Goal: Task Accomplishment & Management: Manage account settings

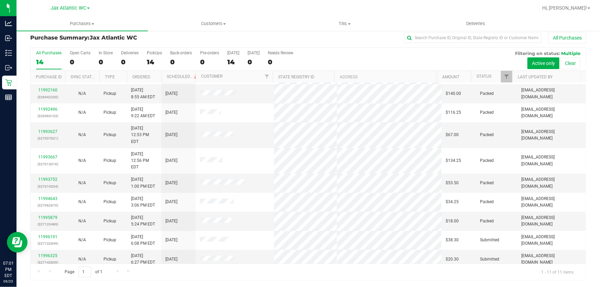
scroll to position [27, 0]
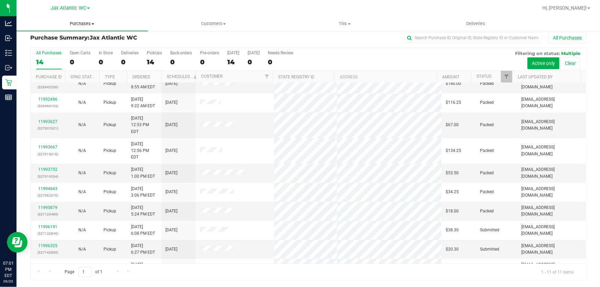
click at [87, 29] on uib-tab-heading "Purchases Summary of purchases Fulfillment All purchases" at bounding box center [81, 23] width 131 height 14
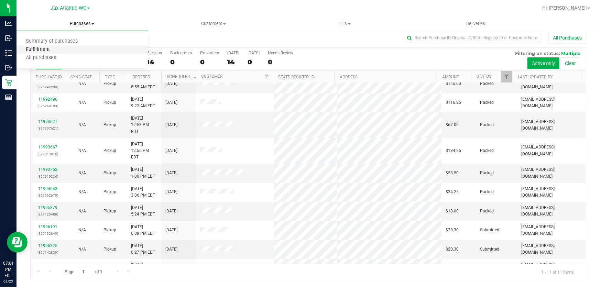
click at [48, 49] on span "Fulfillment" at bounding box center [37, 50] width 43 height 6
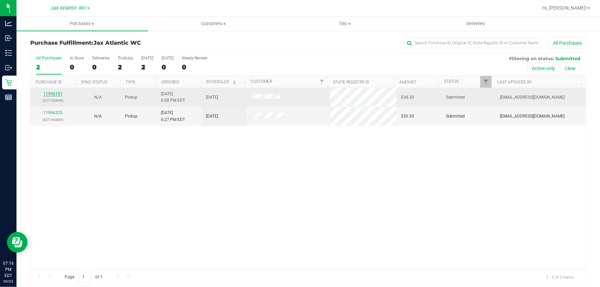
click at [58, 95] on link "11996191" at bounding box center [52, 93] width 19 height 5
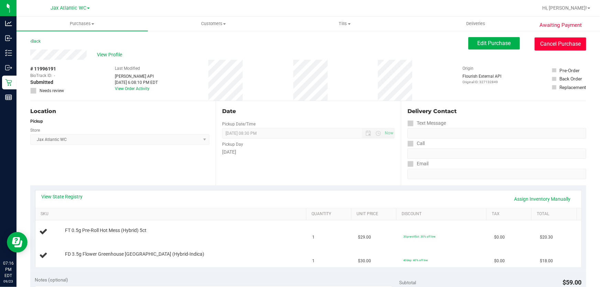
click at [551, 41] on button "Cancel Purchase" at bounding box center [560, 43] width 52 height 13
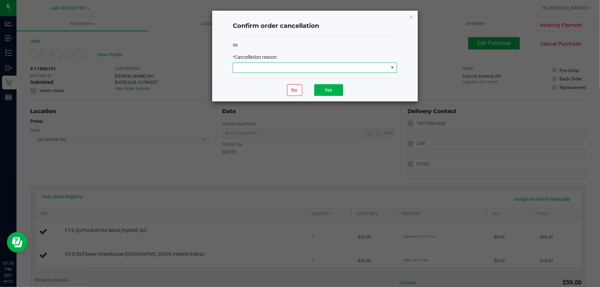
click at [334, 68] on span at bounding box center [310, 68] width 155 height 10
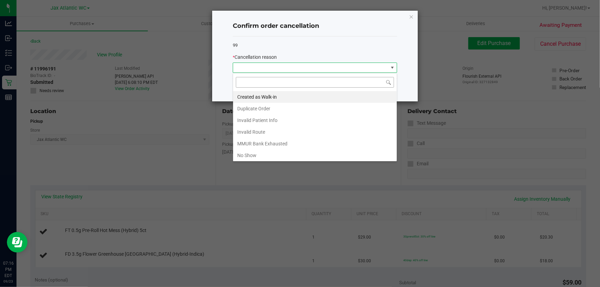
scroll to position [10, 164]
click at [409, 16] on icon "Close" at bounding box center [411, 16] width 5 height 8
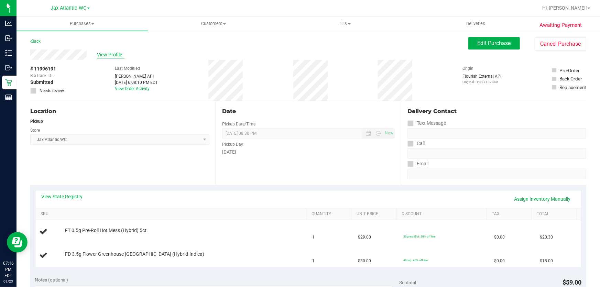
click at [102, 54] on span "View Profile" at bounding box center [110, 54] width 27 height 7
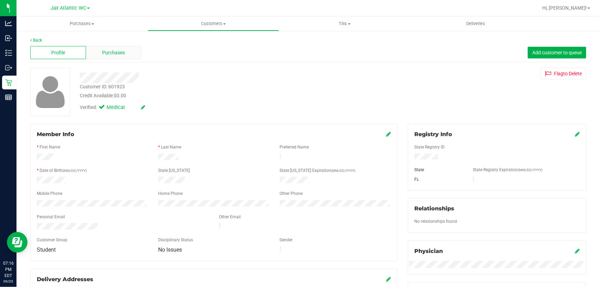
click at [115, 54] on span "Purchases" at bounding box center [113, 52] width 23 height 7
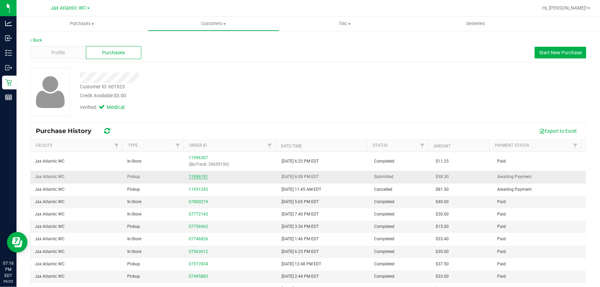
click at [197, 177] on link "11996191" at bounding box center [198, 176] width 19 height 5
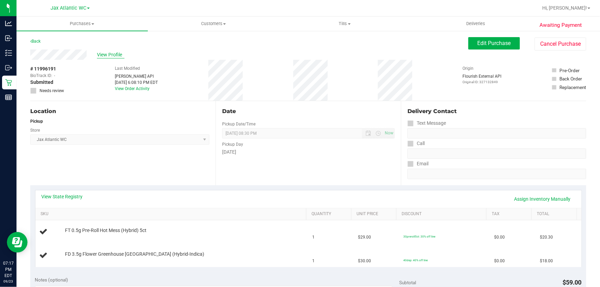
click at [113, 55] on span "View Profile" at bounding box center [110, 54] width 27 height 7
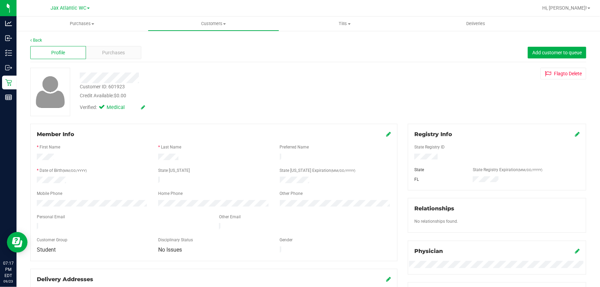
click at [113, 45] on div "Profile Purchases Add customer to queue" at bounding box center [308, 52] width 556 height 19
click at [114, 50] on span "Purchases" at bounding box center [113, 52] width 23 height 7
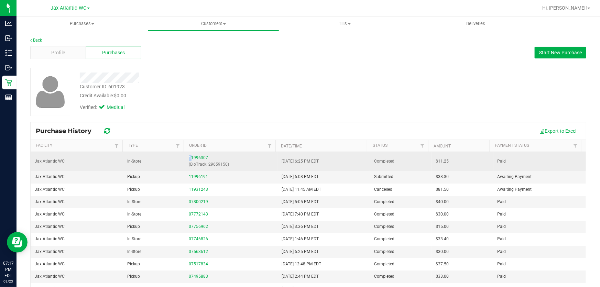
click at [189, 160] on div "11996307 (BioTrack: 29659150)" at bounding box center [231, 161] width 84 height 13
click at [191, 157] on link "11996307" at bounding box center [198, 157] width 19 height 5
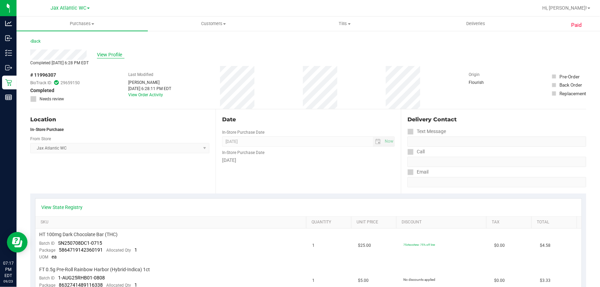
click at [99, 51] on span "View Profile" at bounding box center [110, 54] width 27 height 7
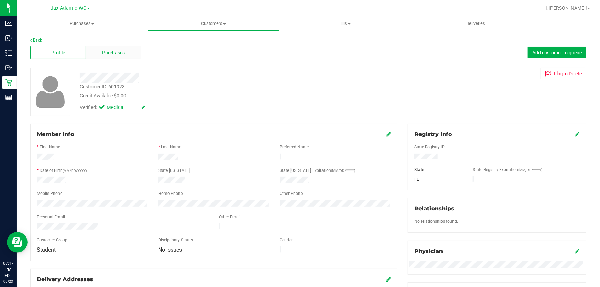
click at [111, 52] on span "Purchases" at bounding box center [113, 52] width 23 height 7
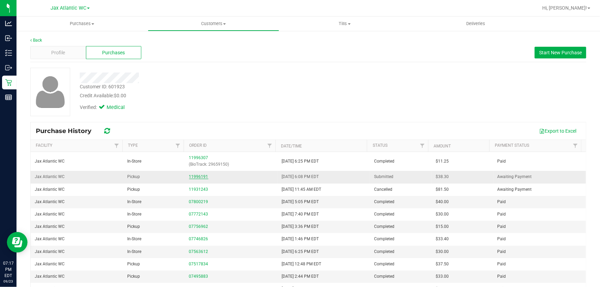
click at [199, 178] on link "11996191" at bounding box center [198, 176] width 19 height 5
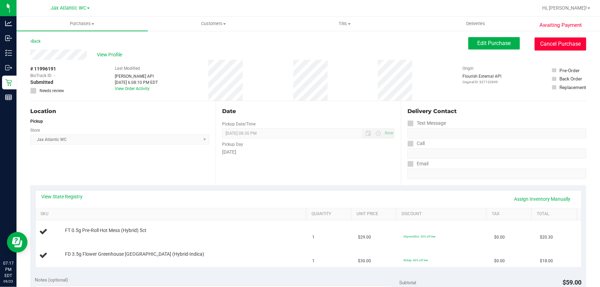
click at [550, 44] on button "Cancel Purchase" at bounding box center [560, 43] width 52 height 13
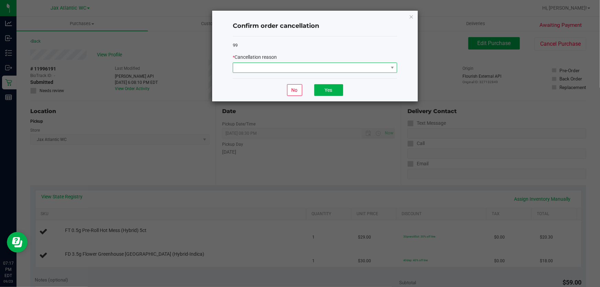
click at [354, 68] on span at bounding box center [310, 68] width 155 height 10
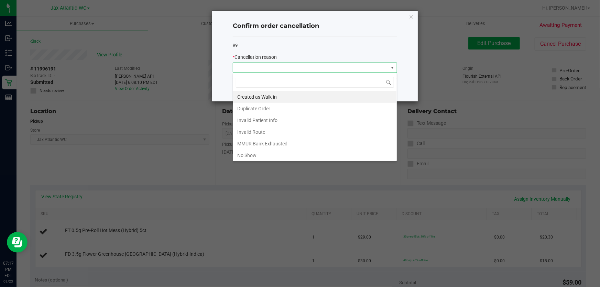
scroll to position [31, 0]
click at [275, 138] on li "Other" at bounding box center [315, 136] width 164 height 12
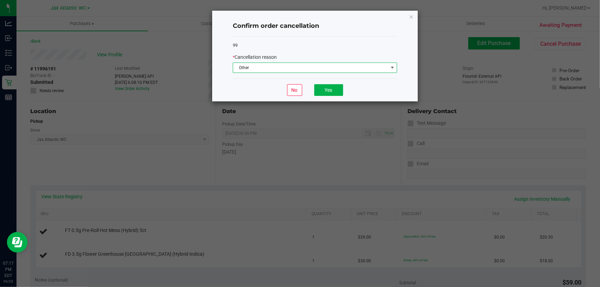
click at [323, 96] on div "No Yes" at bounding box center [315, 89] width 164 height 23
click at [326, 89] on button "Yes" at bounding box center [328, 90] width 29 height 12
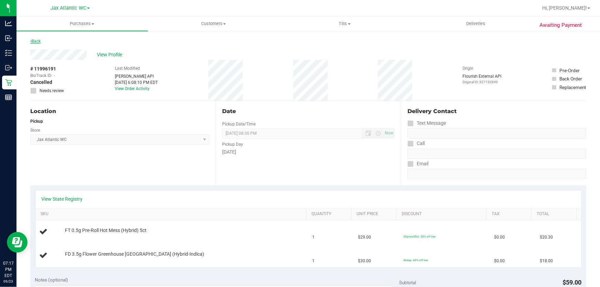
click at [37, 42] on link "Back" at bounding box center [35, 41] width 10 height 5
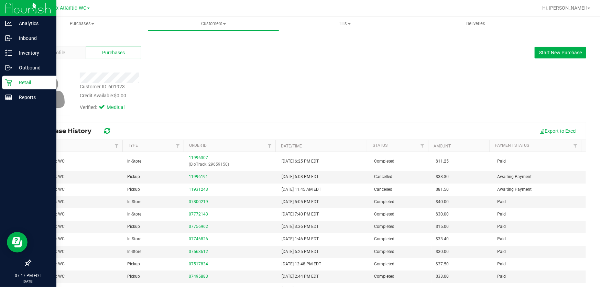
click at [14, 81] on p "Retail" at bounding box center [32, 82] width 41 height 8
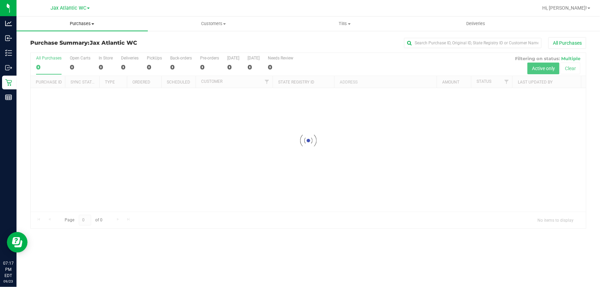
click at [83, 26] on span "Purchases" at bounding box center [81, 24] width 131 height 6
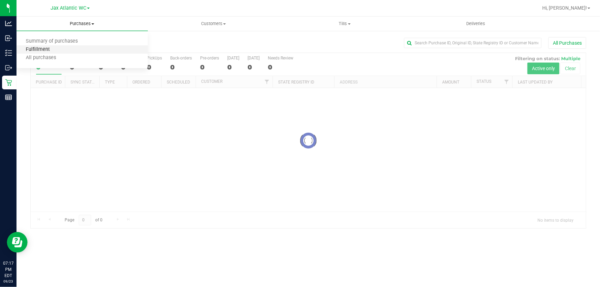
click at [45, 50] on span "Fulfillment" at bounding box center [37, 50] width 43 height 6
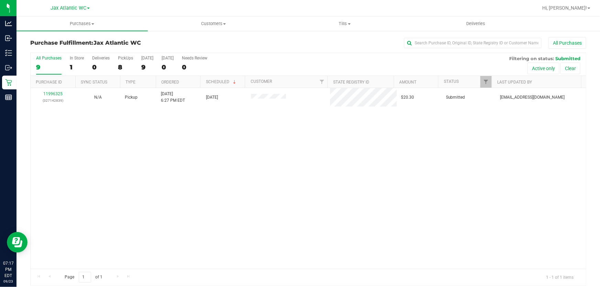
click at [210, 152] on div "11996325 (327142839) N/A Pickup [DATE] 6:27 PM EDT 9/23/2025 $20.30 Submitted […" at bounding box center [308, 178] width 555 height 181
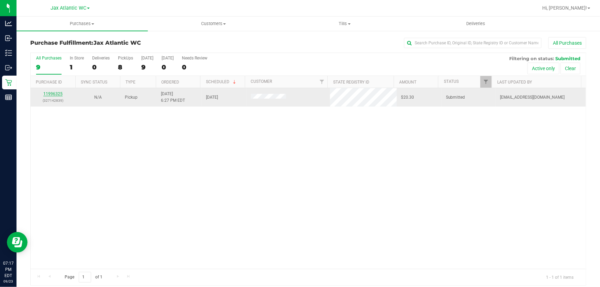
click at [46, 96] on link "11996325" at bounding box center [52, 93] width 19 height 5
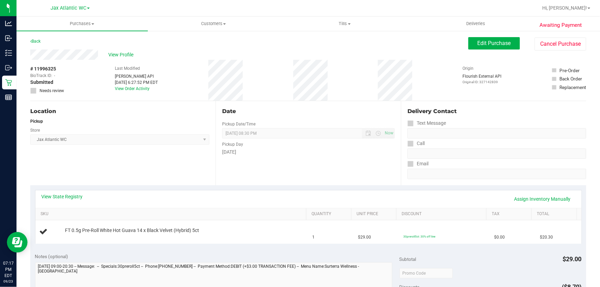
click at [81, 201] on div "View State Registry Assign Inventory Manually" at bounding box center [308, 199] width 533 height 12
click at [65, 194] on link "View State Registry" at bounding box center [62, 196] width 41 height 7
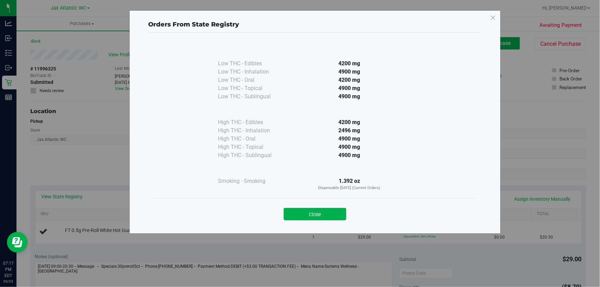
click at [316, 208] on button "Close" at bounding box center [314, 214] width 63 height 12
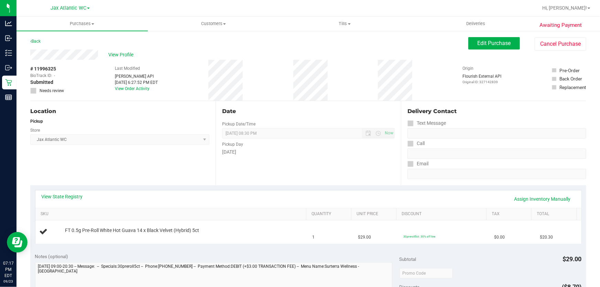
click at [316, 182] on div "Date Pickup Date/Time [DATE] Now [DATE] 08:30 PM Now Pickup Day [DATE]" at bounding box center [307, 143] width 185 height 84
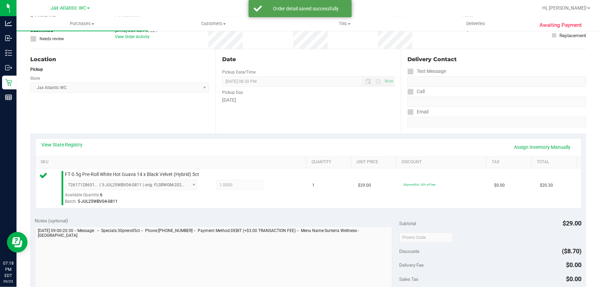
scroll to position [125, 0]
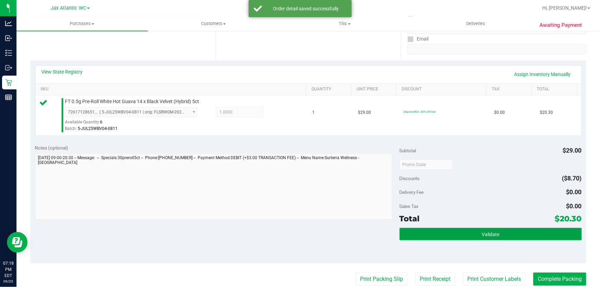
click at [482, 229] on button "Validate" at bounding box center [490, 234] width 182 height 12
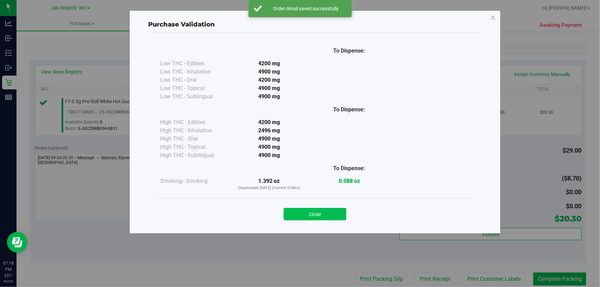
click at [297, 211] on button "Close" at bounding box center [314, 214] width 63 height 12
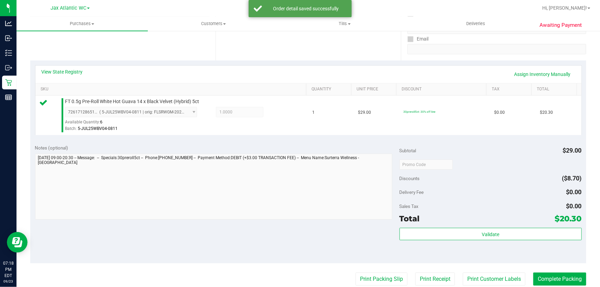
click at [471, 270] on purchase-details "Back Edit Purchase Cancel Purchase View Profile # 11996325 BioTrack ID: - Submi…" at bounding box center [308, 167] width 556 height 511
click at [471, 279] on button "Print Customer Labels" at bounding box center [493, 278] width 63 height 13
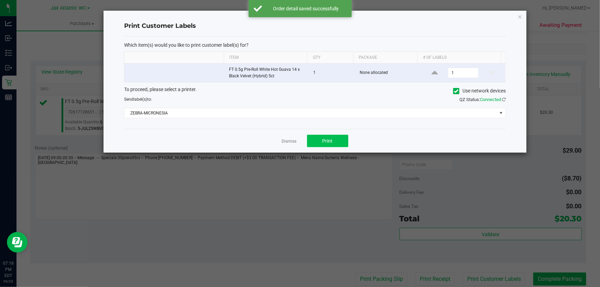
drag, startPoint x: 328, startPoint y: 133, endPoint x: 326, endPoint y: 138, distance: 5.1
click at [328, 133] on div "Dismiss Print" at bounding box center [314, 141] width 381 height 24
click at [326, 138] on span "Print" at bounding box center [327, 140] width 10 height 5
click at [294, 142] on link "Dismiss" at bounding box center [289, 141] width 15 height 6
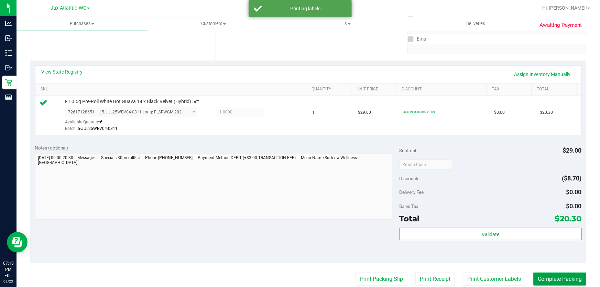
click at [544, 276] on button "Complete Packing" at bounding box center [559, 278] width 53 height 13
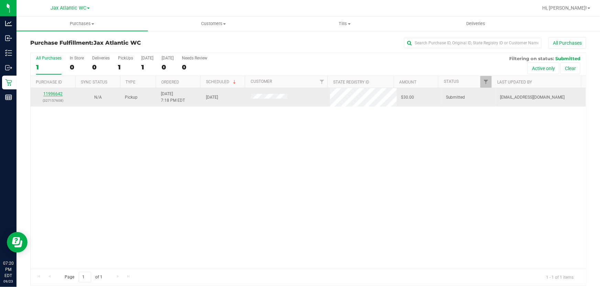
click at [51, 94] on link "11996642" at bounding box center [52, 93] width 19 height 5
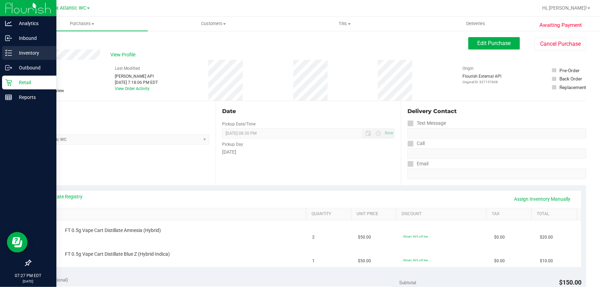
click at [25, 55] on p "Inventory" at bounding box center [32, 53] width 41 height 8
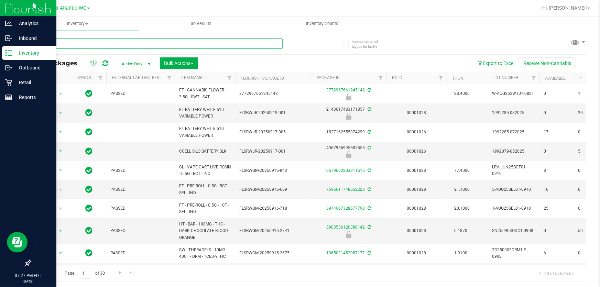
click at [87, 43] on input "text" at bounding box center [156, 43] width 252 height 10
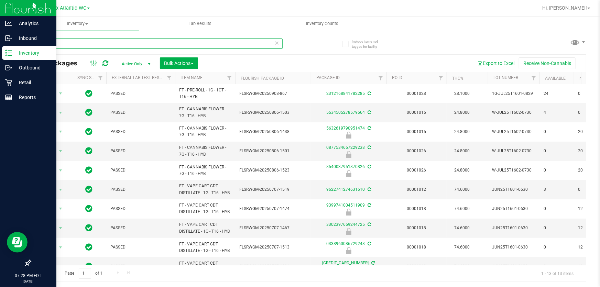
type input "t16"
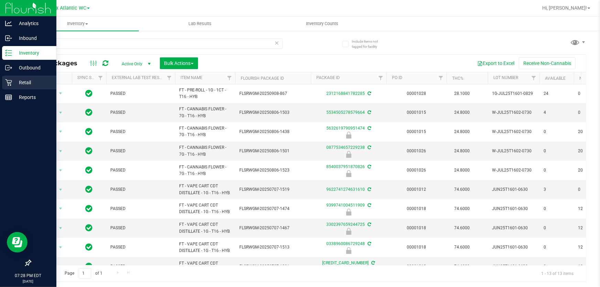
click at [7, 79] on icon at bounding box center [8, 82] width 7 height 7
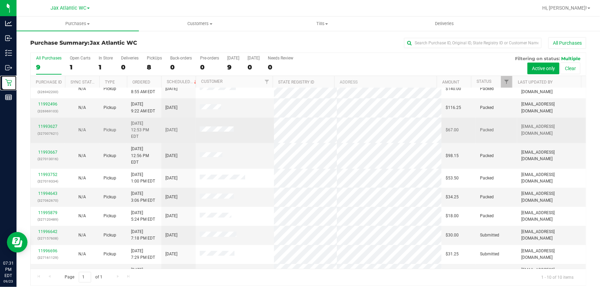
scroll to position [5, 0]
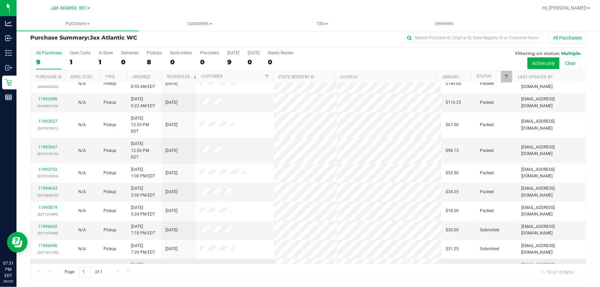
click at [57, 265] on div "11996592" at bounding box center [48, 268] width 26 height 7
click at [56, 266] on link "11996592" at bounding box center [47, 268] width 19 height 5
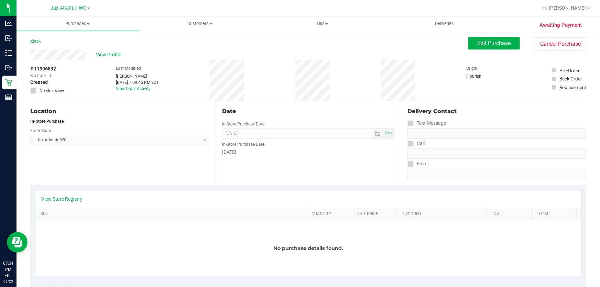
click at [92, 53] on div "View Profile" at bounding box center [249, 54] width 438 height 10
click at [110, 55] on span "View Profile" at bounding box center [109, 54] width 27 height 7
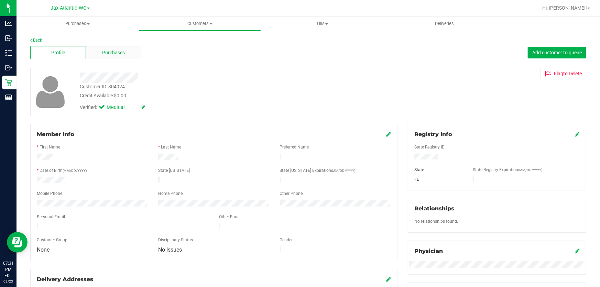
click at [110, 55] on span "Purchases" at bounding box center [113, 52] width 23 height 7
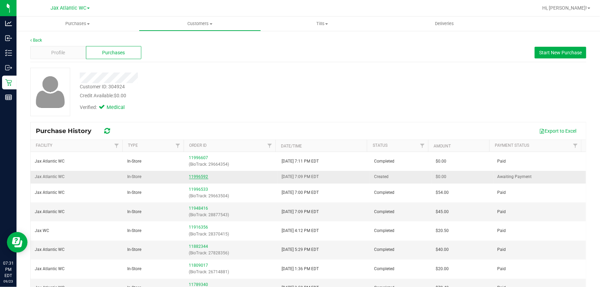
click at [193, 177] on link "11996592" at bounding box center [198, 176] width 19 height 5
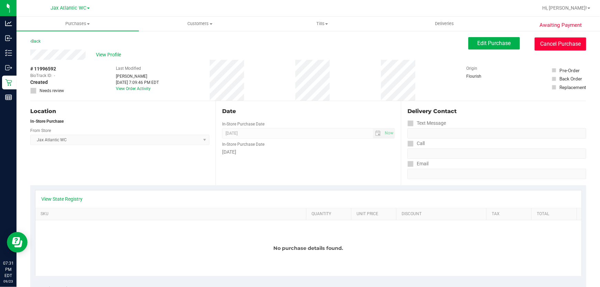
click at [553, 42] on button "Cancel Purchase" at bounding box center [560, 43] width 52 height 13
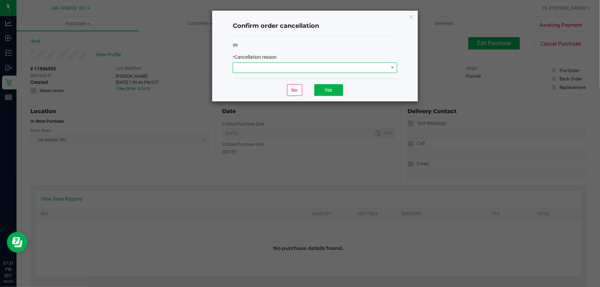
click at [350, 67] on span at bounding box center [310, 68] width 155 height 10
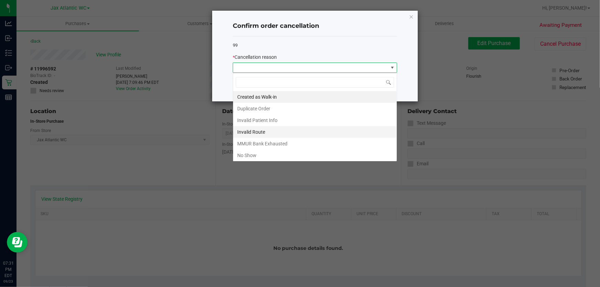
scroll to position [10, 164]
click at [261, 155] on li "No Show" at bounding box center [315, 155] width 164 height 12
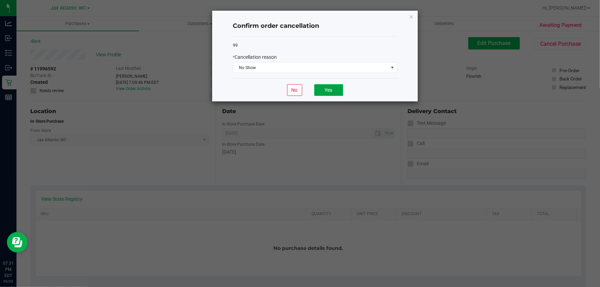
click at [325, 95] on button "Yes" at bounding box center [328, 90] width 29 height 12
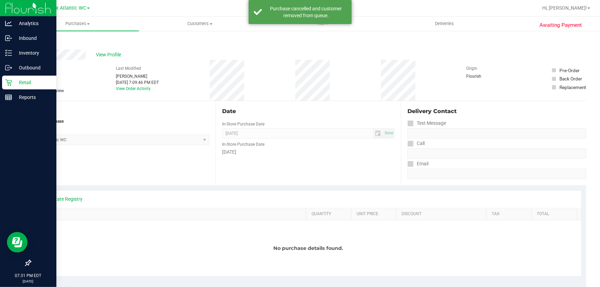
click at [12, 82] on div "Retail" at bounding box center [29, 83] width 54 height 14
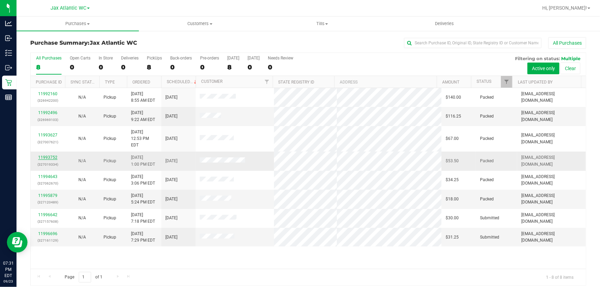
click at [43, 155] on link "11993752" at bounding box center [47, 157] width 19 height 5
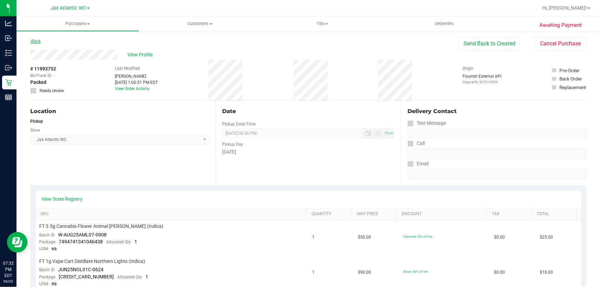
click at [35, 41] on link "Back" at bounding box center [35, 41] width 10 height 5
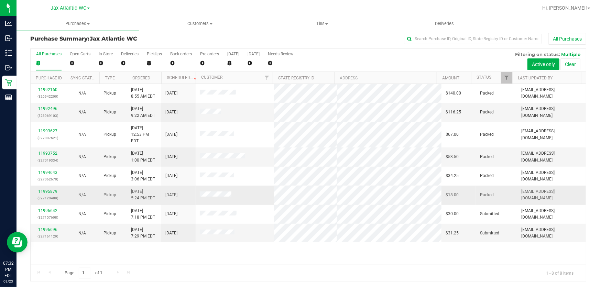
scroll to position [5, 0]
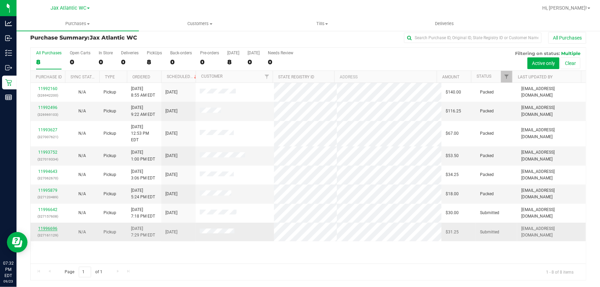
click at [53, 226] on link "11996696" at bounding box center [47, 228] width 19 height 5
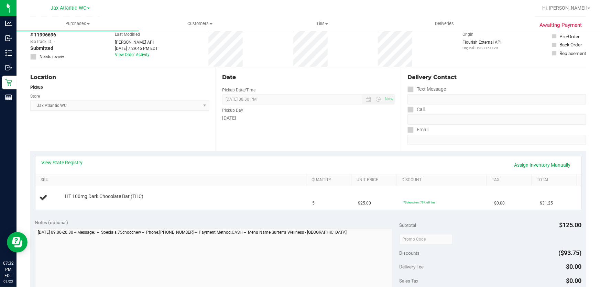
scroll to position [68, 0]
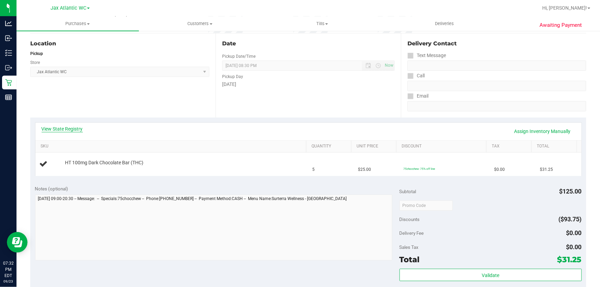
click at [68, 131] on link "View State Registry" at bounding box center [62, 128] width 41 height 7
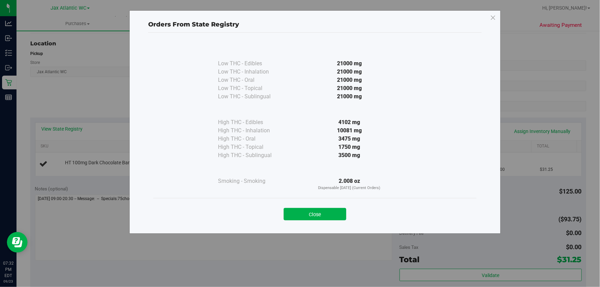
click at [335, 210] on button "Close" at bounding box center [314, 214] width 63 height 12
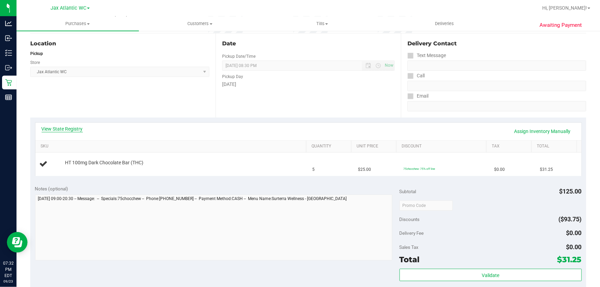
click at [78, 129] on link "View State Registry" at bounding box center [62, 128] width 41 height 7
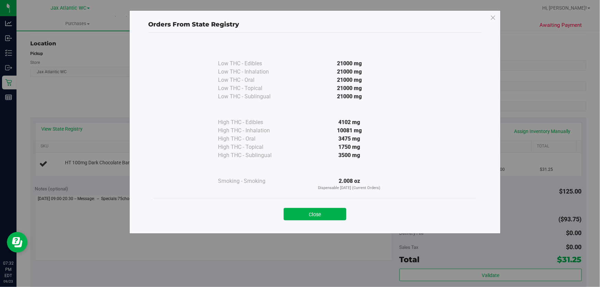
click at [312, 213] on button "Close" at bounding box center [314, 214] width 63 height 12
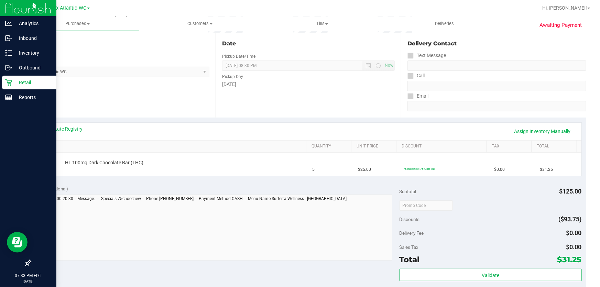
click at [15, 82] on p "Retail" at bounding box center [32, 82] width 41 height 8
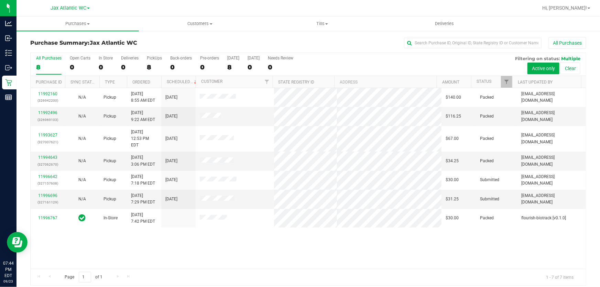
click at [294, 255] on div "11992160 (326942200) N/A Pickup [DATE] 8:55 AM EDT 9/23/2025 $140.00 Packed [EM…" at bounding box center [308, 178] width 555 height 181
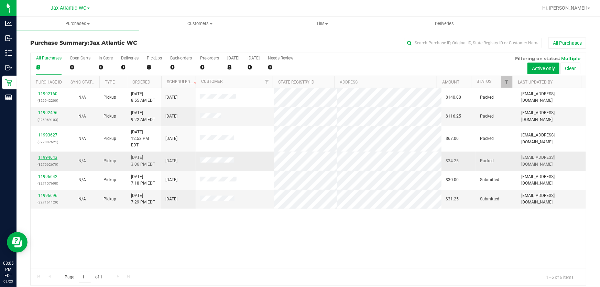
click at [42, 155] on link "11994643" at bounding box center [47, 157] width 19 height 5
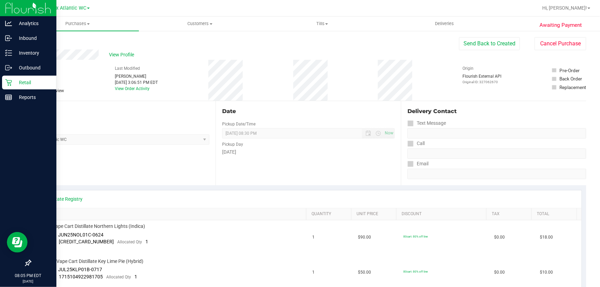
click at [15, 81] on p "Retail" at bounding box center [32, 82] width 41 height 8
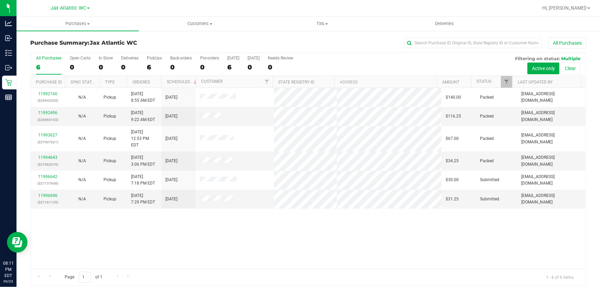
click at [261, 217] on div "11992160 (326942200) N/A Pickup [DATE] 8:55 AM EDT 9/23/2025 $140.00 Packed [EM…" at bounding box center [308, 178] width 555 height 181
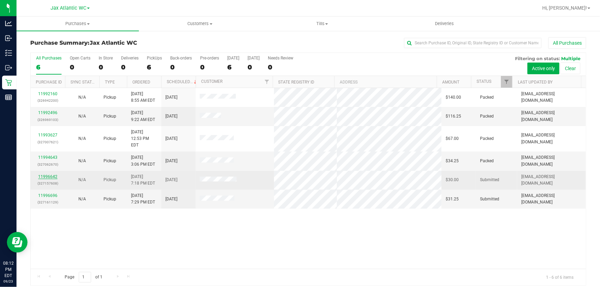
click at [56, 174] on link "11996642" at bounding box center [47, 176] width 19 height 5
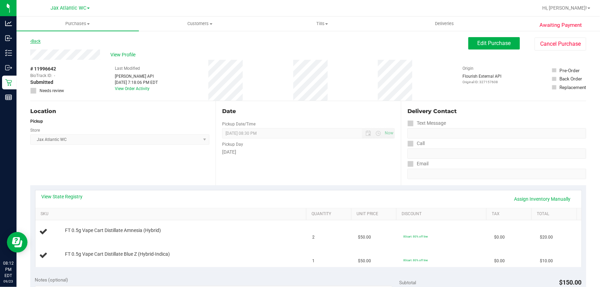
click at [35, 40] on link "Back" at bounding box center [35, 41] width 10 height 5
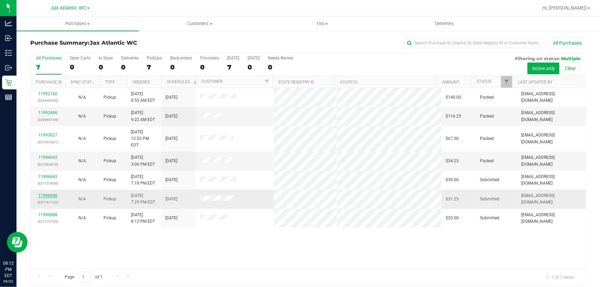
click at [52, 193] on link "11996696" at bounding box center [47, 195] width 19 height 5
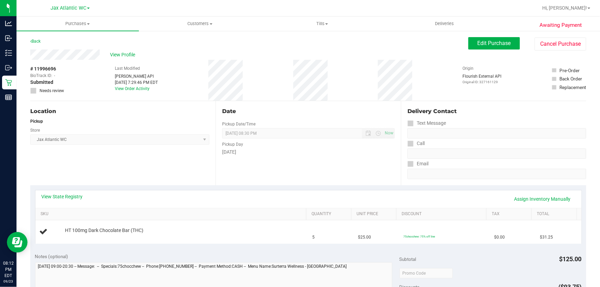
click at [66, 192] on div "View State Registry Assign Inventory Manually" at bounding box center [308, 199] width 546 height 18
click at [68, 195] on link "View State Registry" at bounding box center [62, 196] width 41 height 7
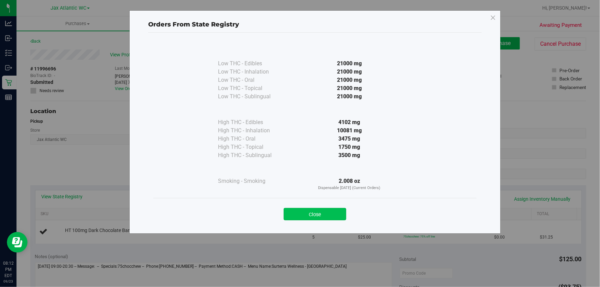
click at [328, 213] on button "Close" at bounding box center [314, 214] width 63 height 12
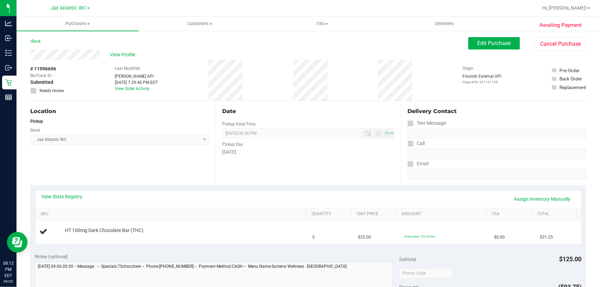
click at [37, 45] on div "Back" at bounding box center [35, 41] width 10 height 8
click at [37, 44] on div "Back" at bounding box center [35, 41] width 10 height 8
click at [39, 41] on link "Back" at bounding box center [35, 41] width 10 height 5
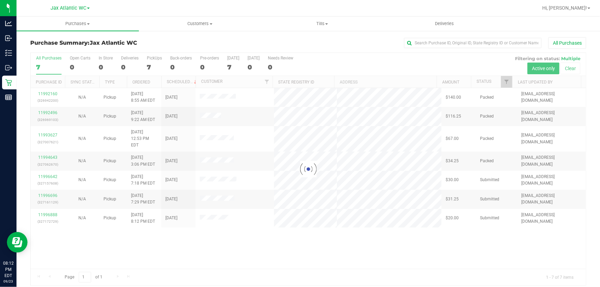
click at [55, 209] on div at bounding box center [308, 169] width 555 height 232
click at [49, 208] on div at bounding box center [308, 169] width 555 height 232
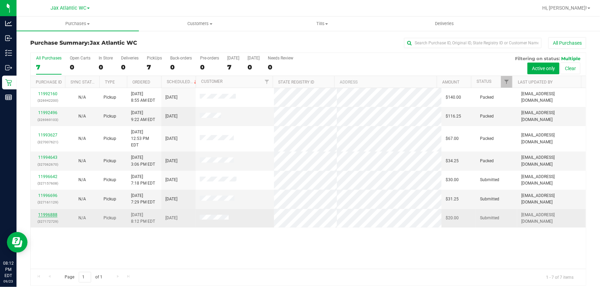
click at [51, 212] on link "11996888" at bounding box center [47, 214] width 19 height 5
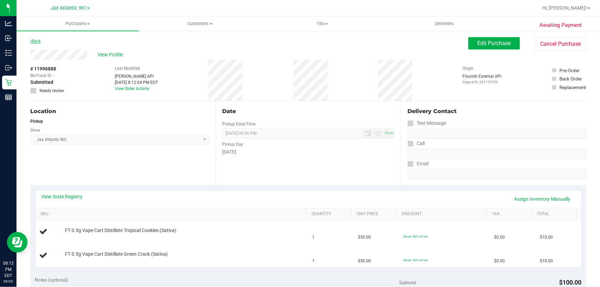
click at [34, 40] on link "Back" at bounding box center [35, 41] width 10 height 5
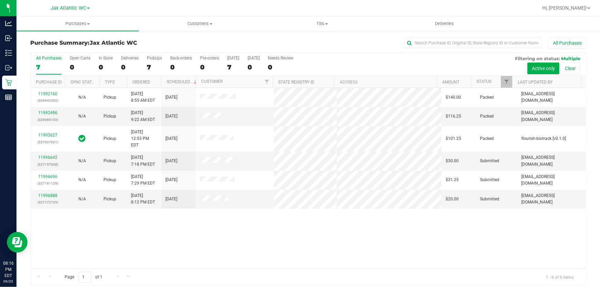
click at [50, 64] on div "7" at bounding box center [48, 67] width 25 height 8
click at [0, 0] on input "All Purchases 7" at bounding box center [0, 0] width 0 height 0
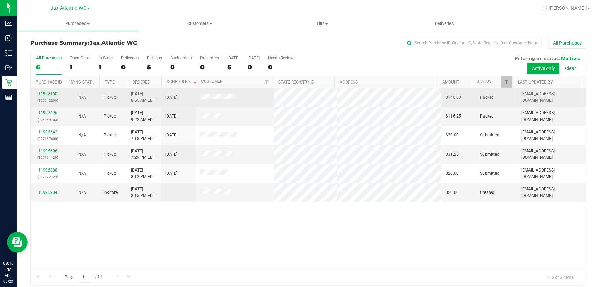
click at [51, 94] on link "11992160" at bounding box center [47, 93] width 19 height 5
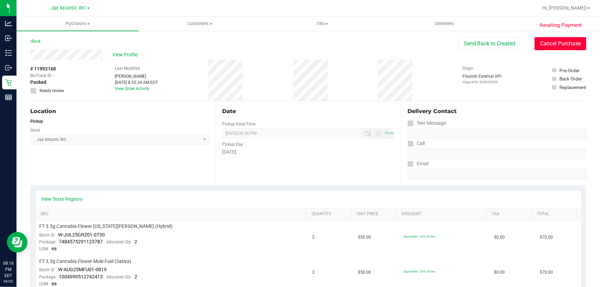
click at [545, 45] on button "Cancel Purchase" at bounding box center [560, 43] width 52 height 13
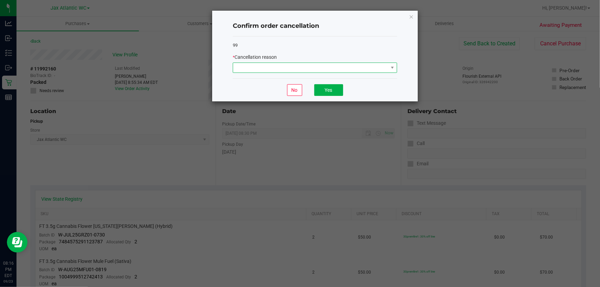
click at [323, 71] on span at bounding box center [310, 68] width 155 height 10
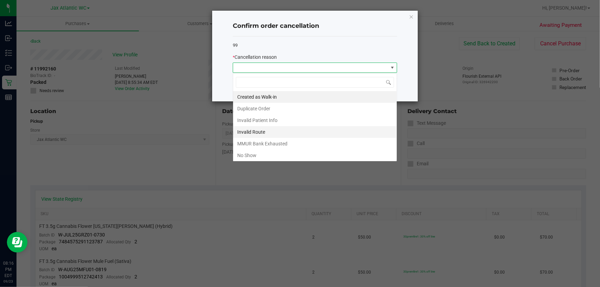
scroll to position [10, 164]
click at [264, 156] on li "No Show" at bounding box center [315, 155] width 164 height 12
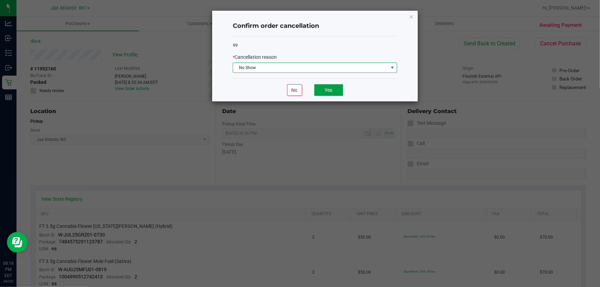
click at [328, 92] on button "Yes" at bounding box center [328, 90] width 29 height 12
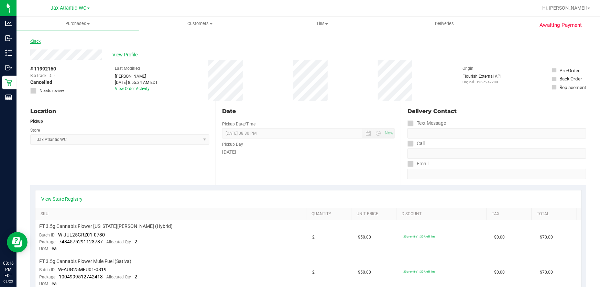
click at [37, 43] on link "Back" at bounding box center [35, 41] width 10 height 5
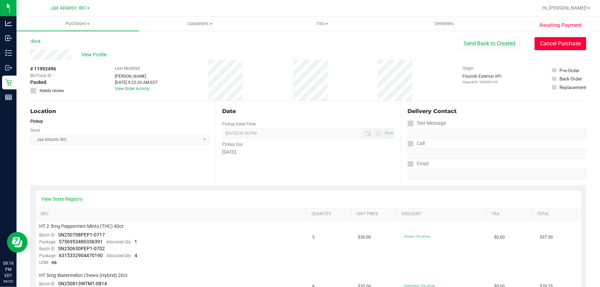
click at [547, 43] on button "Cancel Purchase" at bounding box center [560, 43] width 52 height 13
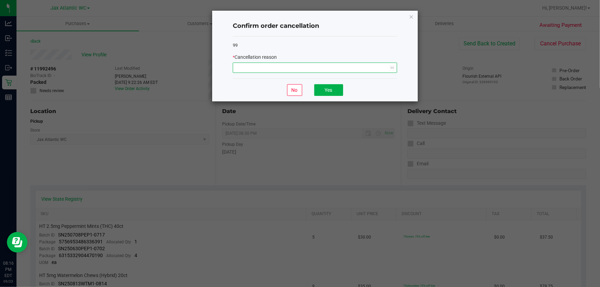
click at [295, 64] on span "NO DATA FOUND" at bounding box center [310, 68] width 155 height 10
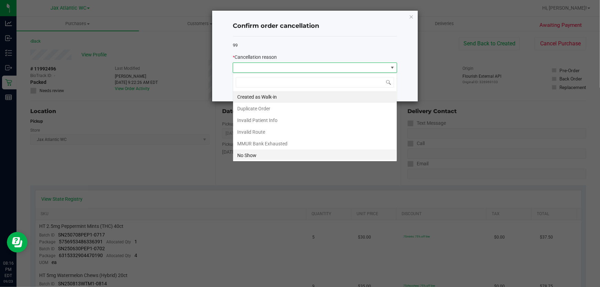
scroll to position [10, 164]
click at [258, 153] on li "No Show" at bounding box center [315, 155] width 164 height 12
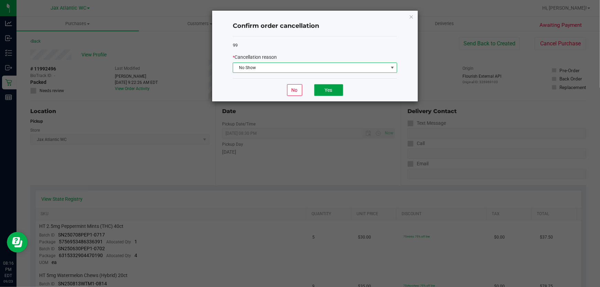
click at [320, 95] on button "Yes" at bounding box center [328, 90] width 29 height 12
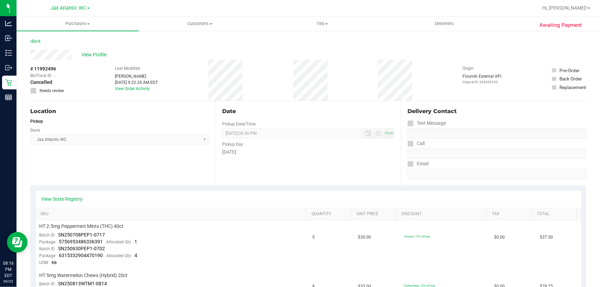
click at [42, 43] on div "Back" at bounding box center [308, 43] width 556 height 12
click at [42, 41] on div "Back" at bounding box center [308, 43] width 556 height 12
click at [38, 41] on link "Back" at bounding box center [35, 41] width 10 height 5
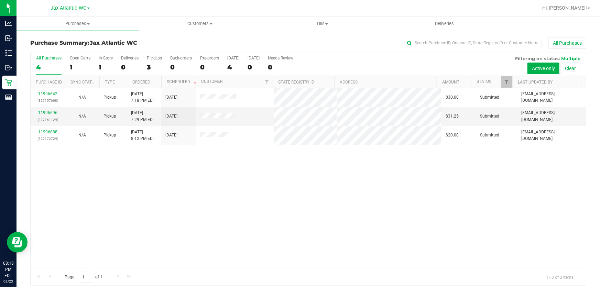
click at [493, 175] on div "11996642 (327157608) N/A Pickup [DATE] 7:18 PM EDT 9/23/2025 $30.00 Submitted […" at bounding box center [308, 178] width 555 height 181
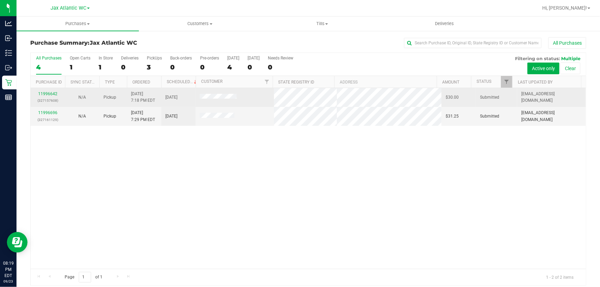
click at [56, 96] on div "11996642 (327157608)" at bounding box center [48, 97] width 26 height 13
click at [55, 94] on link "11996642" at bounding box center [47, 93] width 19 height 5
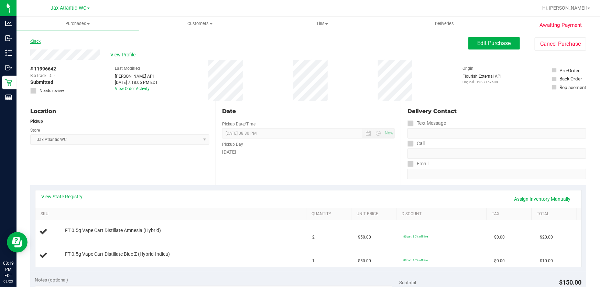
click at [37, 41] on link "Back" at bounding box center [35, 41] width 10 height 5
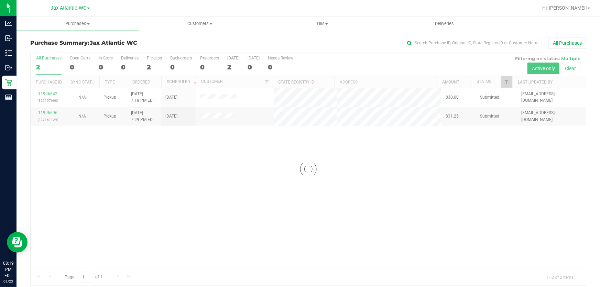
click at [53, 112] on div at bounding box center [308, 169] width 555 height 232
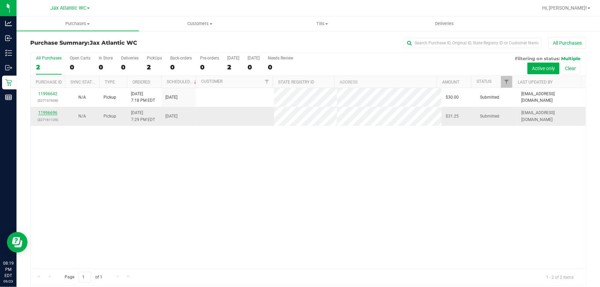
click at [51, 112] on link "11996696" at bounding box center [47, 112] width 19 height 5
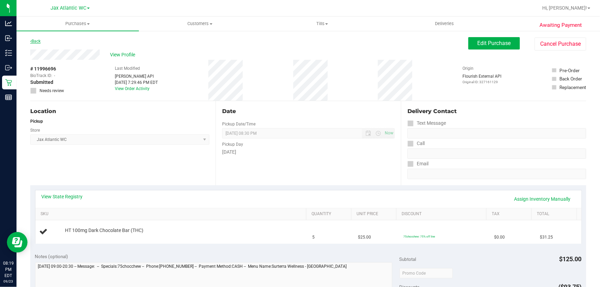
click at [41, 40] on link "Back" at bounding box center [35, 41] width 10 height 5
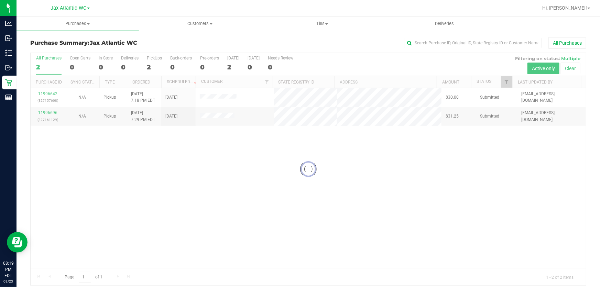
click at [51, 93] on div at bounding box center [308, 169] width 555 height 232
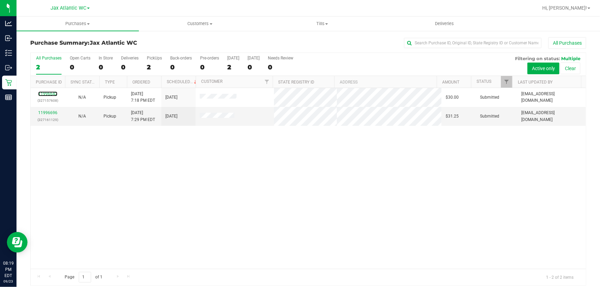
click at [51, 93] on link "11996642" at bounding box center [47, 93] width 19 height 5
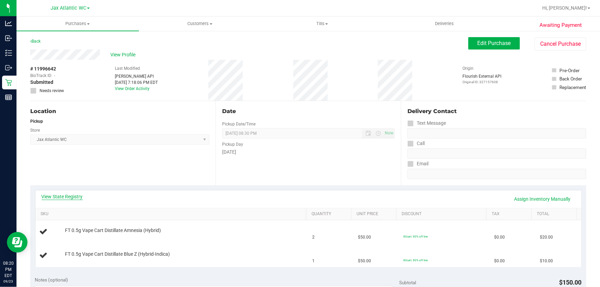
click at [57, 195] on link "View State Registry" at bounding box center [62, 196] width 41 height 7
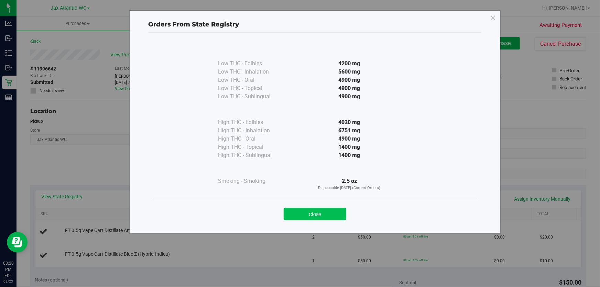
click at [327, 213] on button "Close" at bounding box center [314, 214] width 63 height 12
